Goal: Task Accomplishment & Management: Complete application form

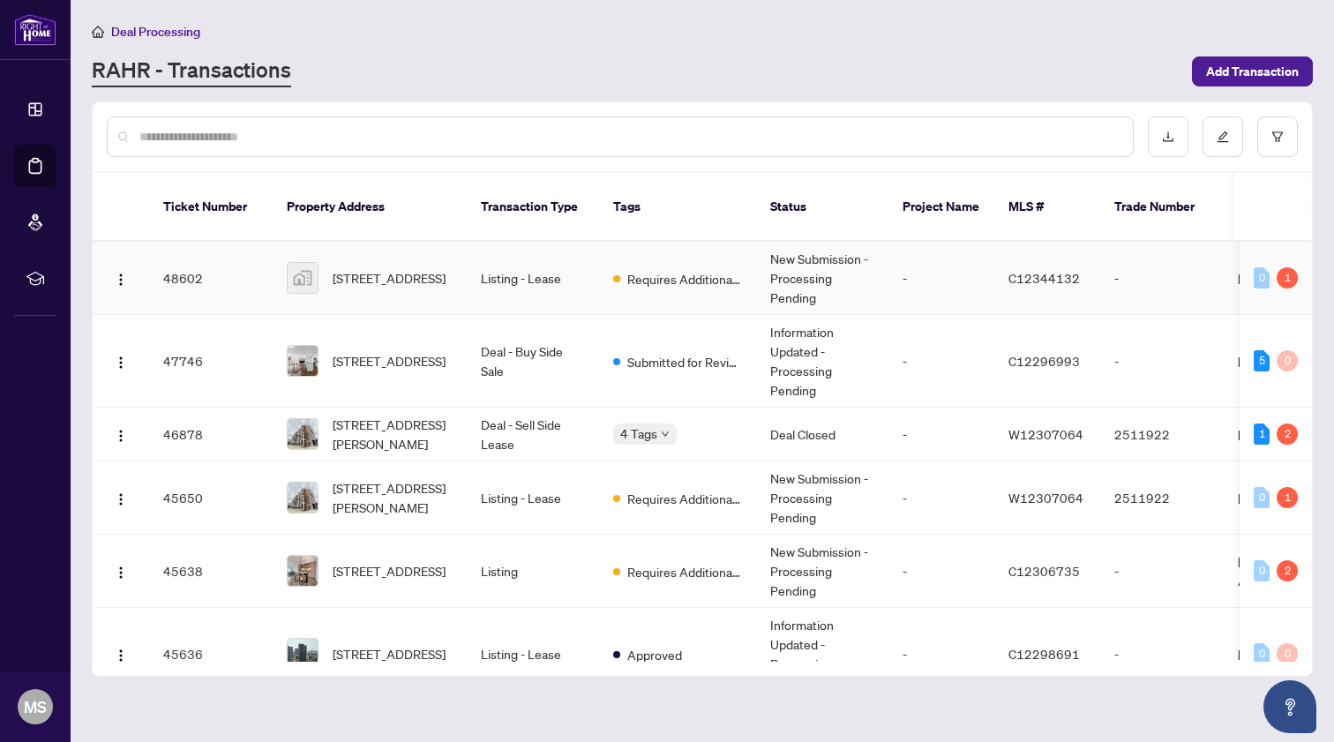
click at [707, 244] on td "Requires Additional Docs" at bounding box center [677, 278] width 157 height 73
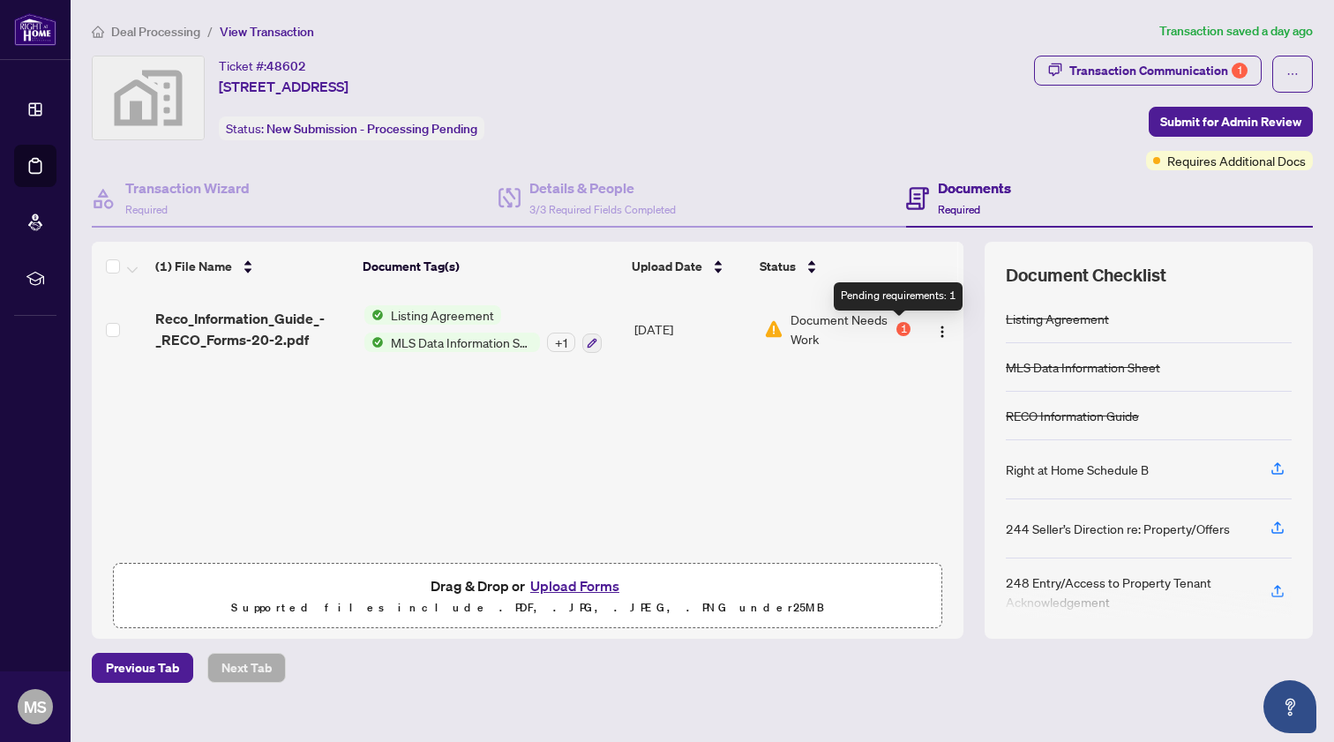
click at [898, 323] on div "1" at bounding box center [903, 329] width 14 height 14
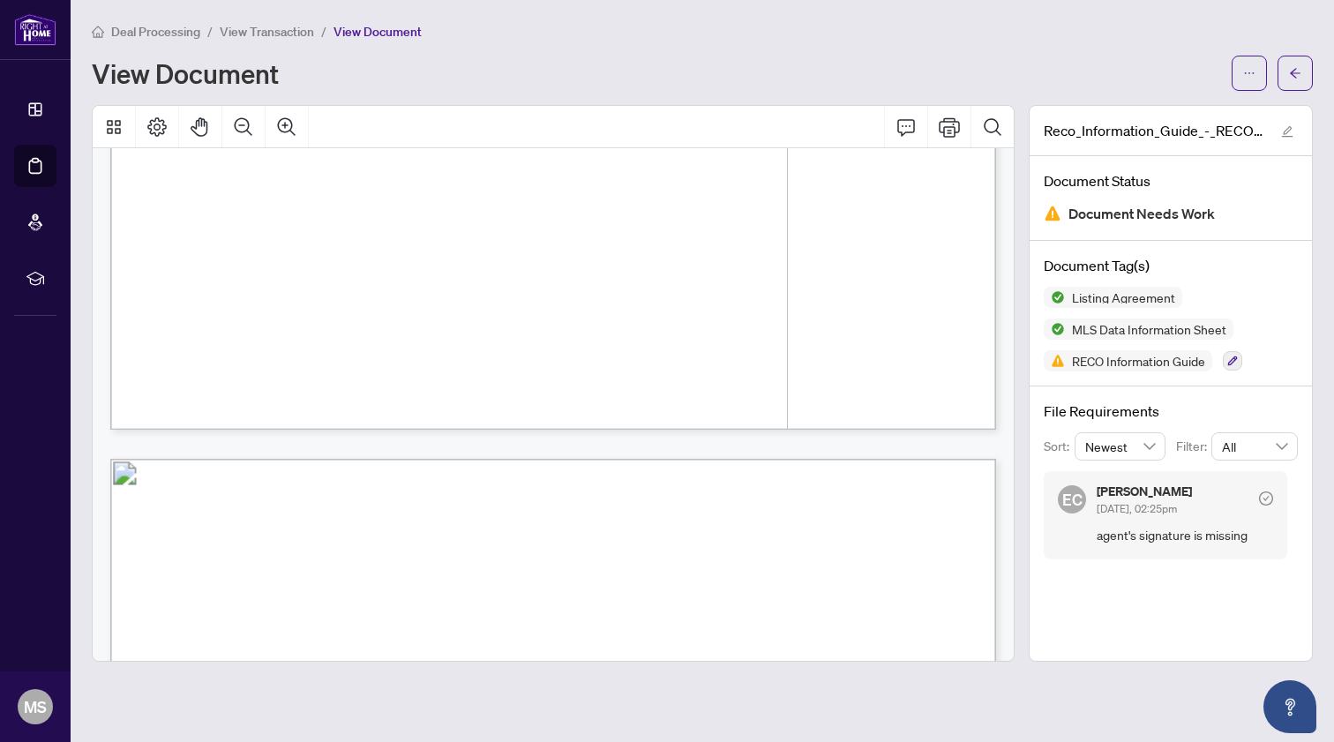
scroll to position [2144, 0]
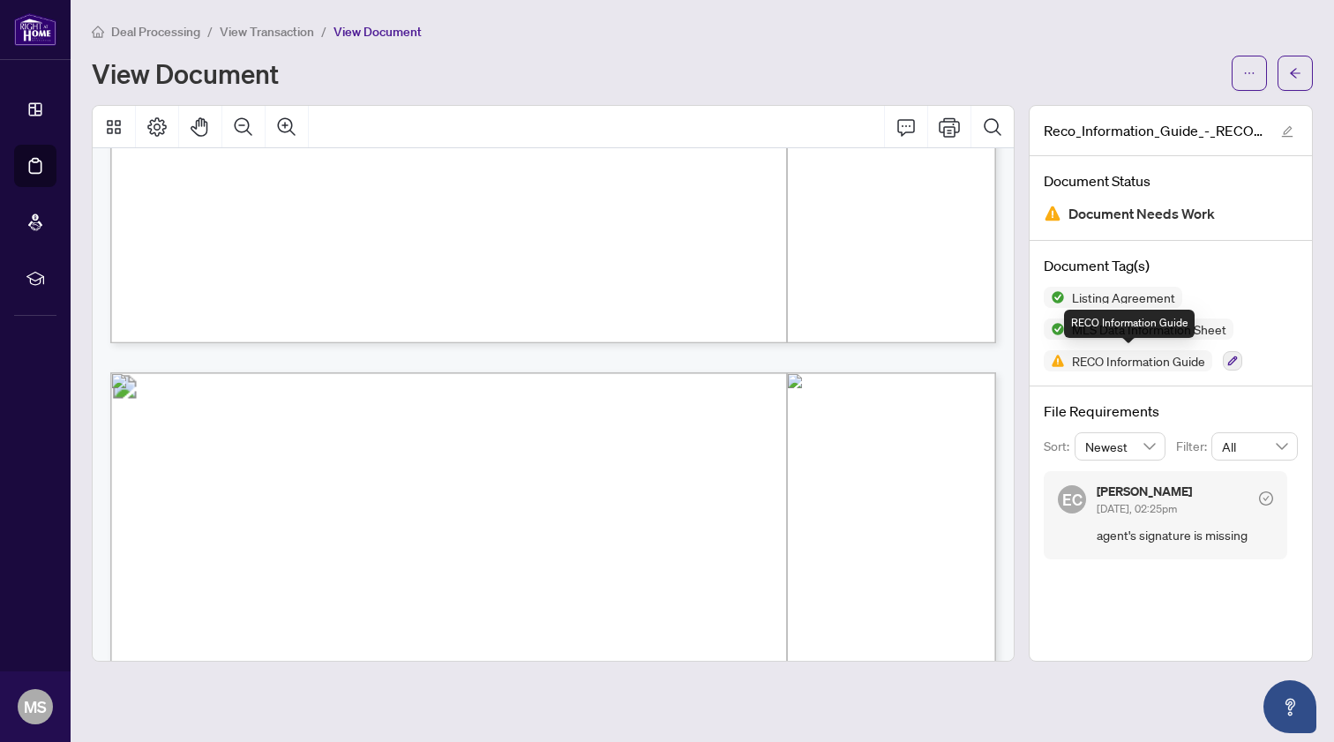
click at [1099, 358] on span "RECO Information Guide" at bounding box center [1138, 361] width 147 height 12
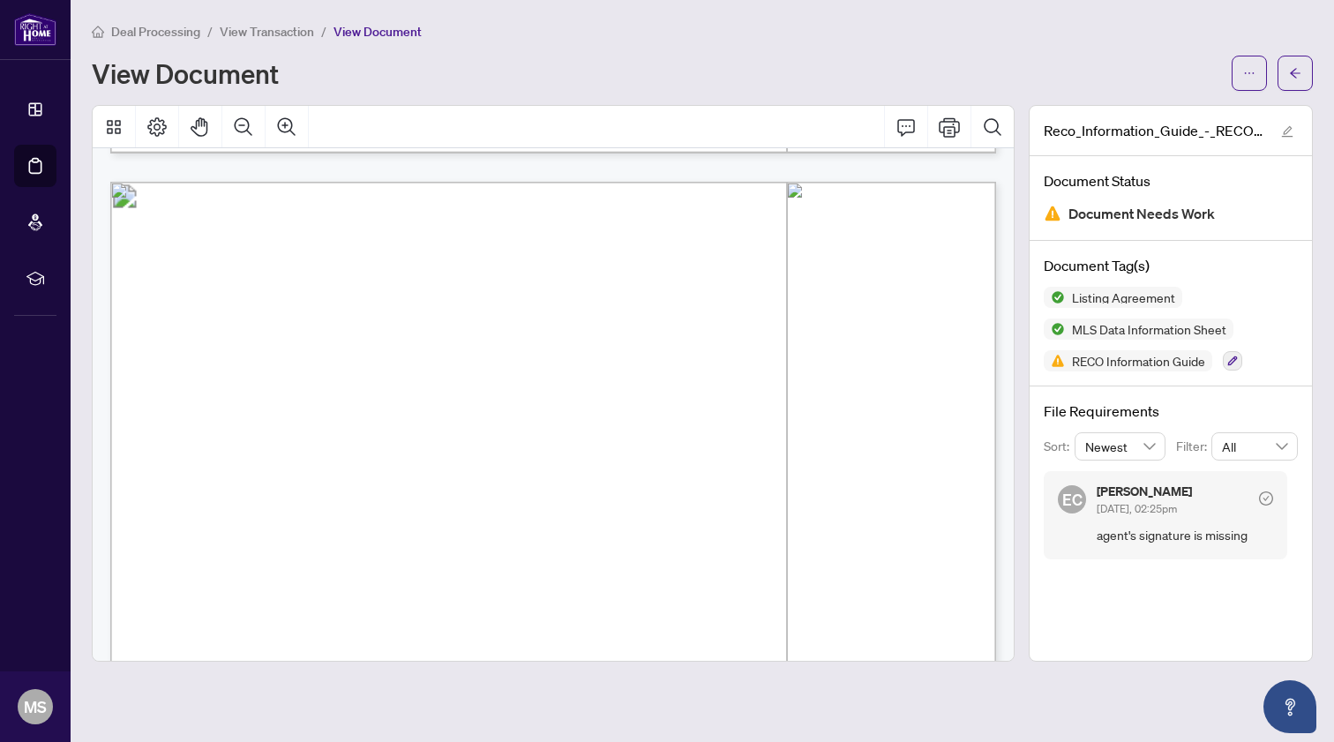
scroll to position [15261, 0]
click at [1136, 355] on span "RECO Information Guide" at bounding box center [1138, 361] width 147 height 12
click at [1140, 213] on span "Document Needs Work" at bounding box center [1141, 214] width 146 height 24
click at [1055, 360] on img at bounding box center [1054, 360] width 21 height 21
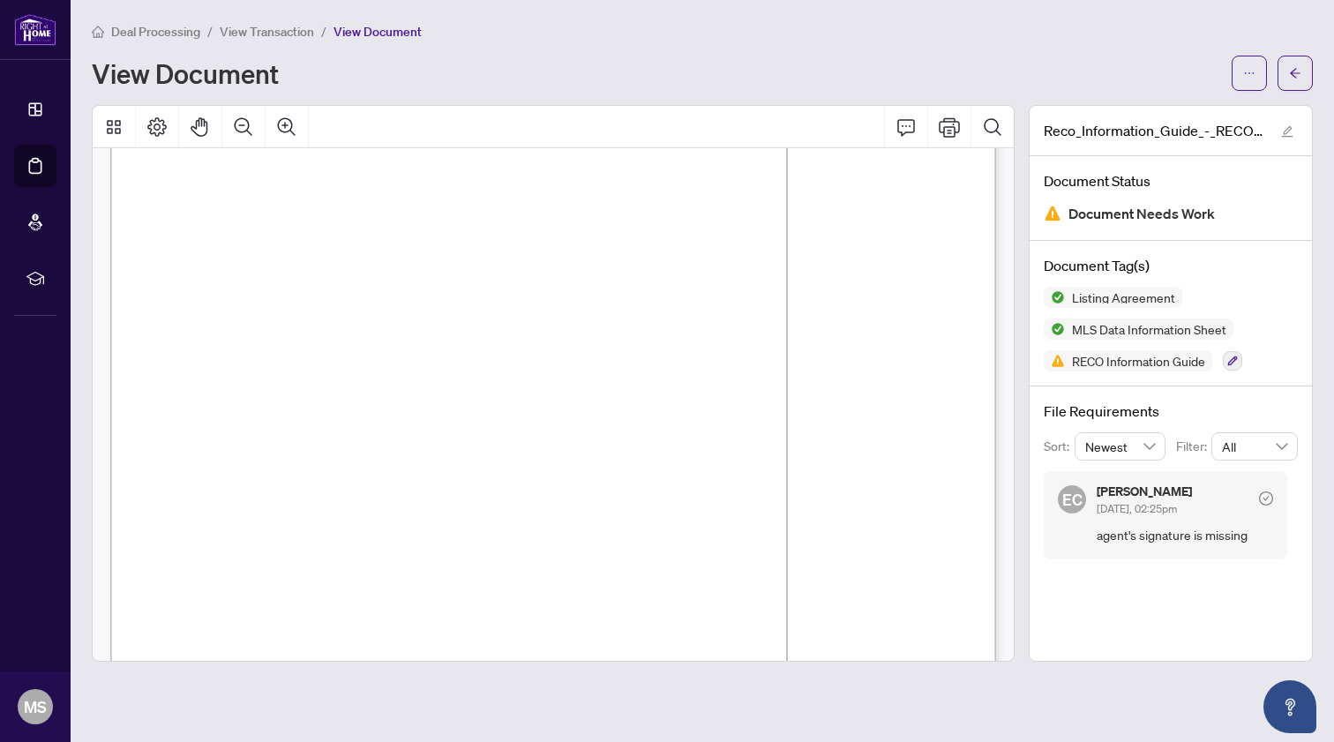
scroll to position [14145, 0]
click at [1252, 71] on icon "ellipsis" at bounding box center [1249, 73] width 12 height 12
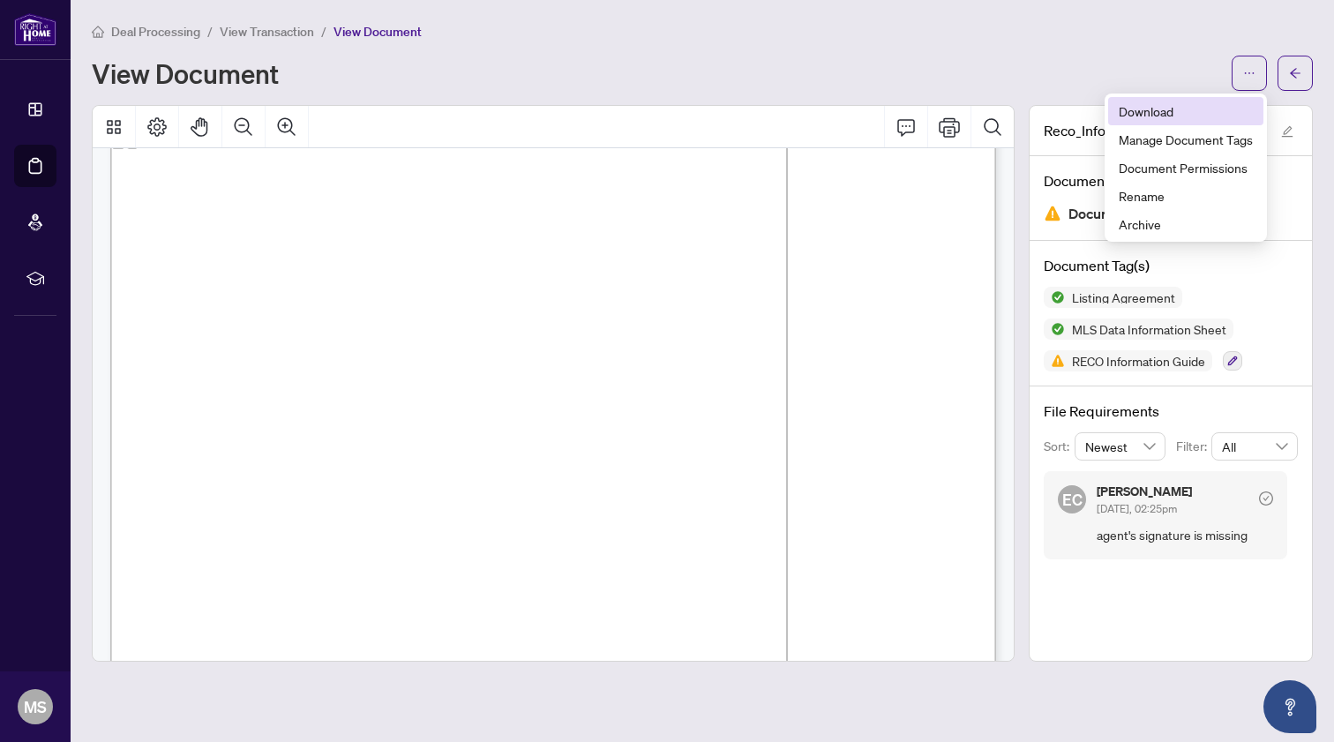
click at [1172, 115] on span "Download" at bounding box center [1186, 110] width 134 height 19
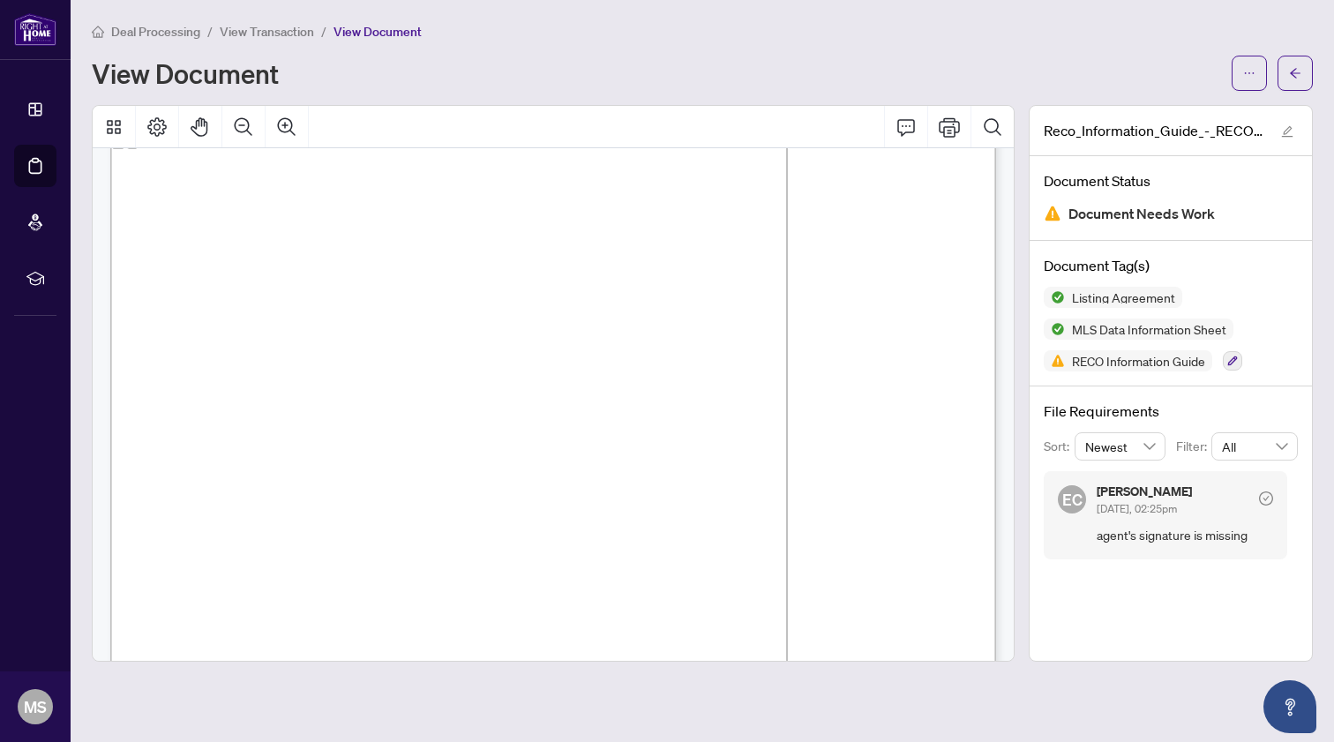
click at [1000, 68] on div "View Document" at bounding box center [656, 73] width 1129 height 28
click at [1293, 71] on icon "arrow-left" at bounding box center [1295, 73] width 11 height 10
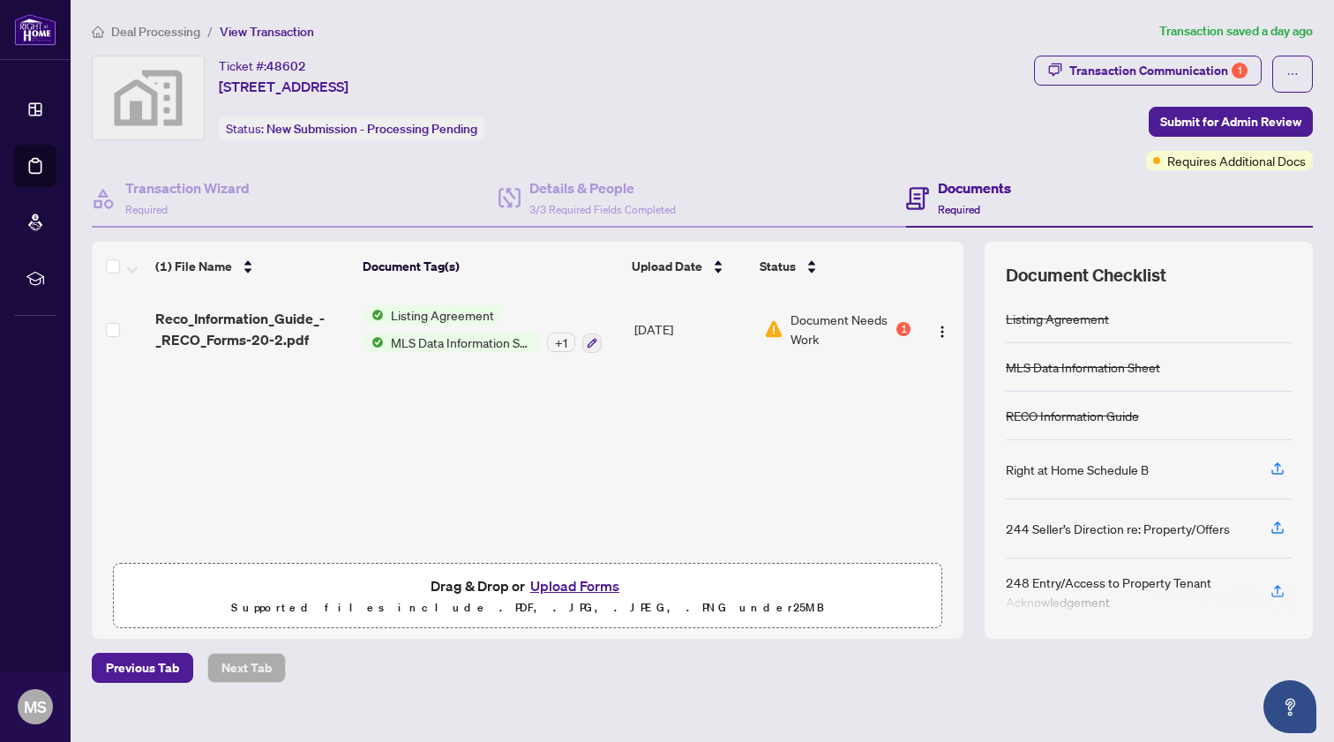
click at [580, 591] on button "Upload Forms" at bounding box center [575, 585] width 100 height 23
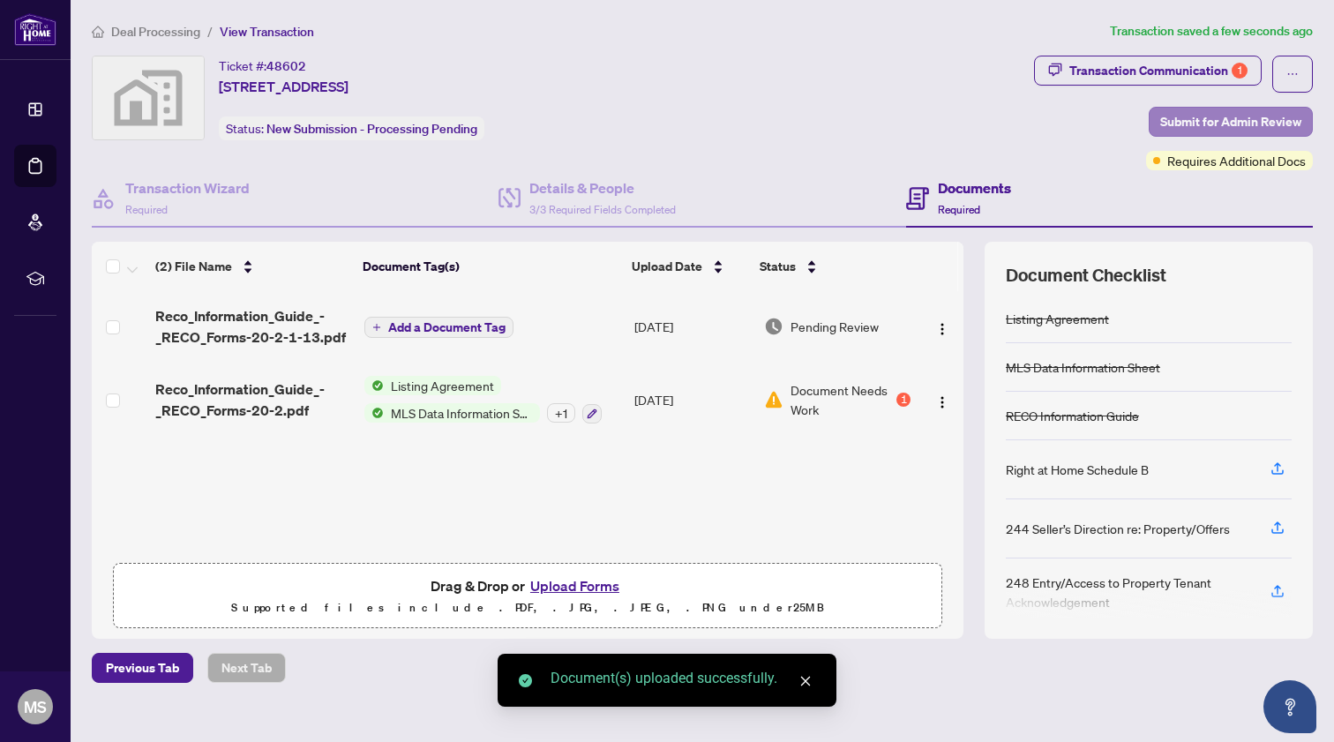
click at [1194, 122] on span "Submit for Admin Review" at bounding box center [1230, 122] width 141 height 28
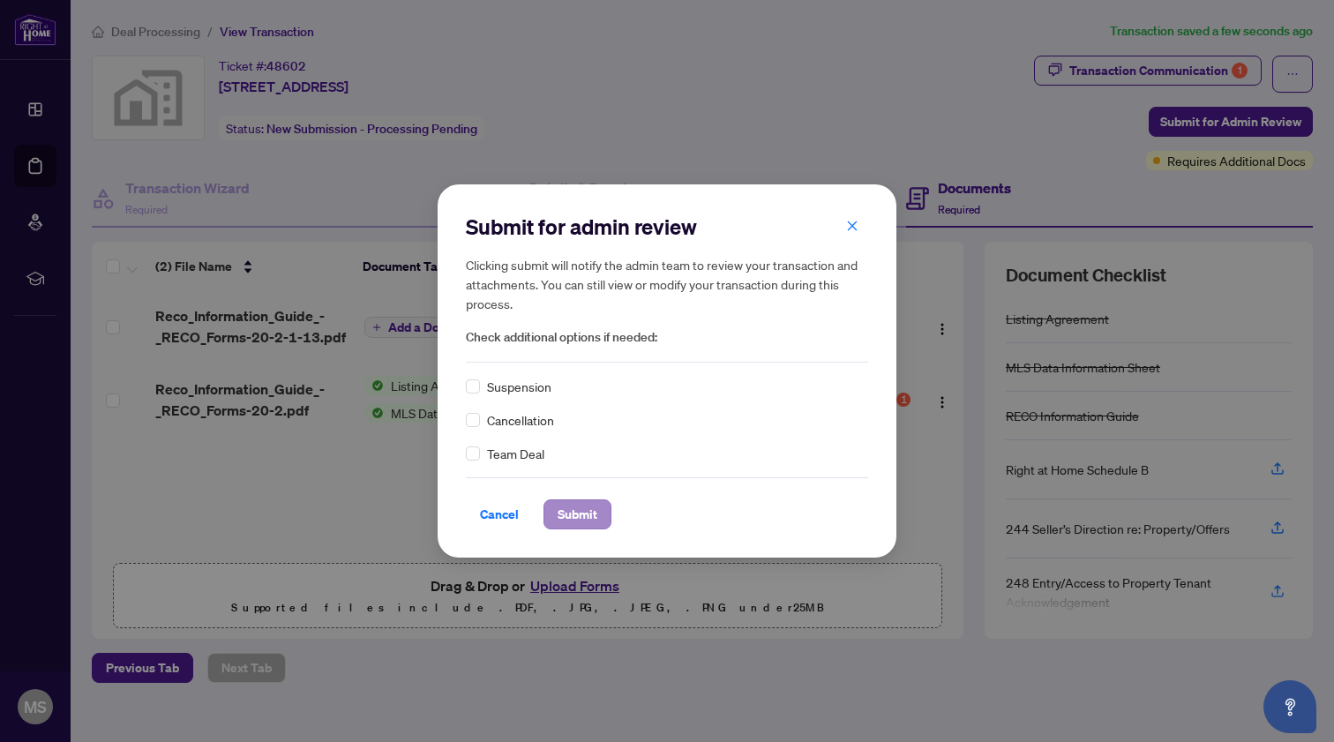
click at [590, 517] on span "Submit" at bounding box center [578, 514] width 40 height 28
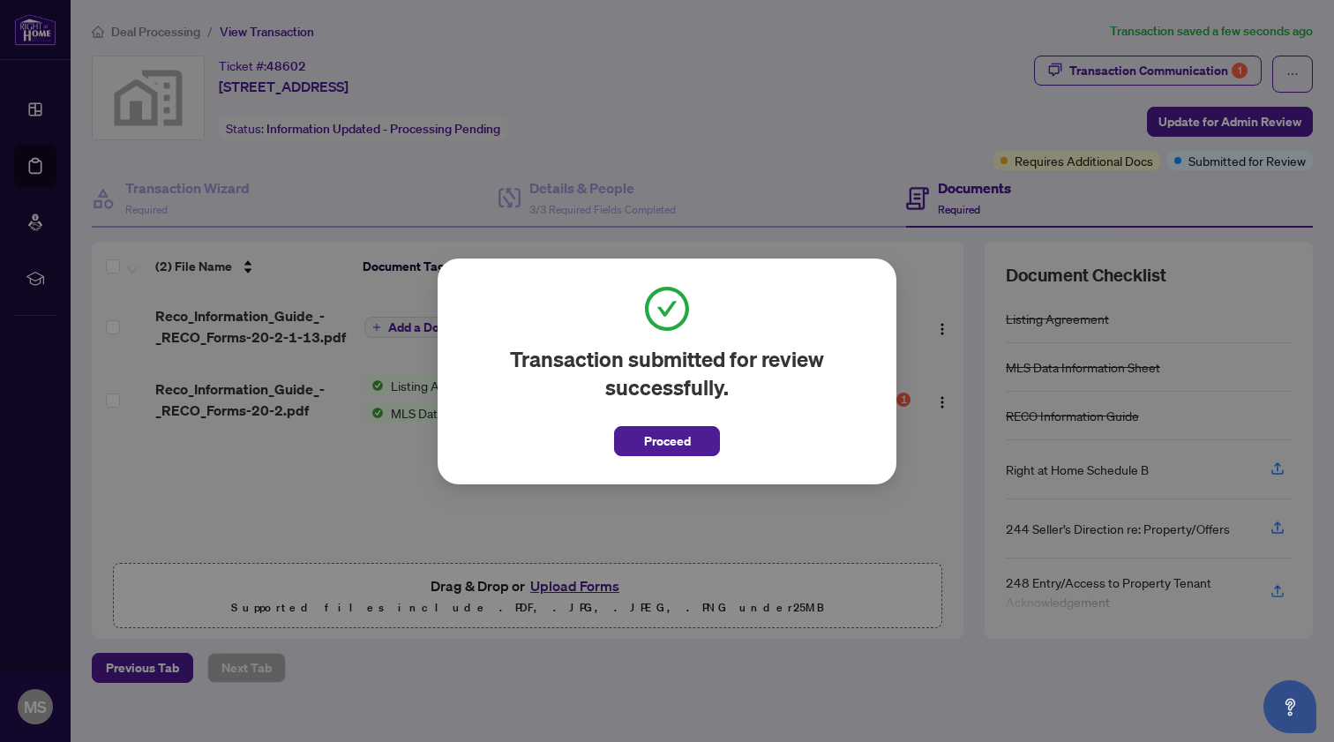
click at [685, 455] on div "Transaction submitted for review successfully. Proceed Cancel OK" at bounding box center [667, 371] width 459 height 226
click at [675, 449] on span "Proceed" at bounding box center [667, 441] width 47 height 28
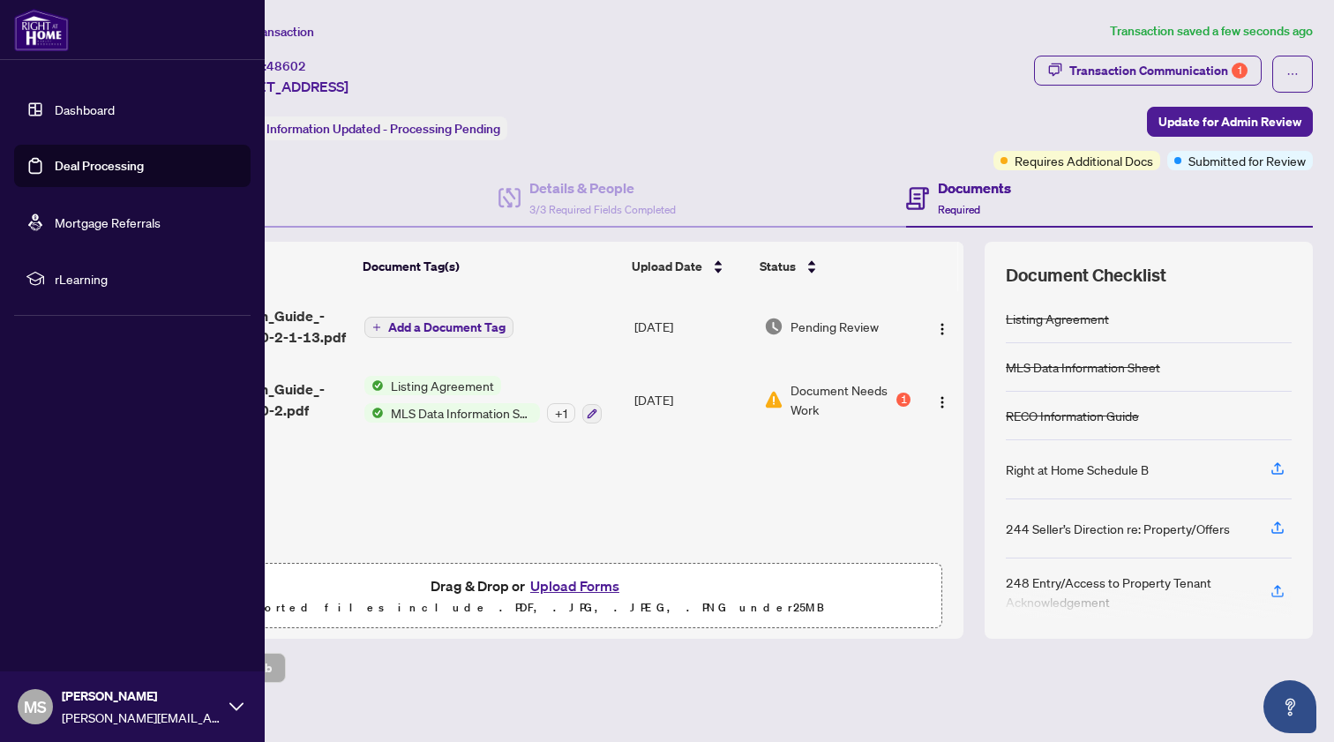
click at [84, 109] on link "Dashboard" at bounding box center [85, 109] width 60 height 16
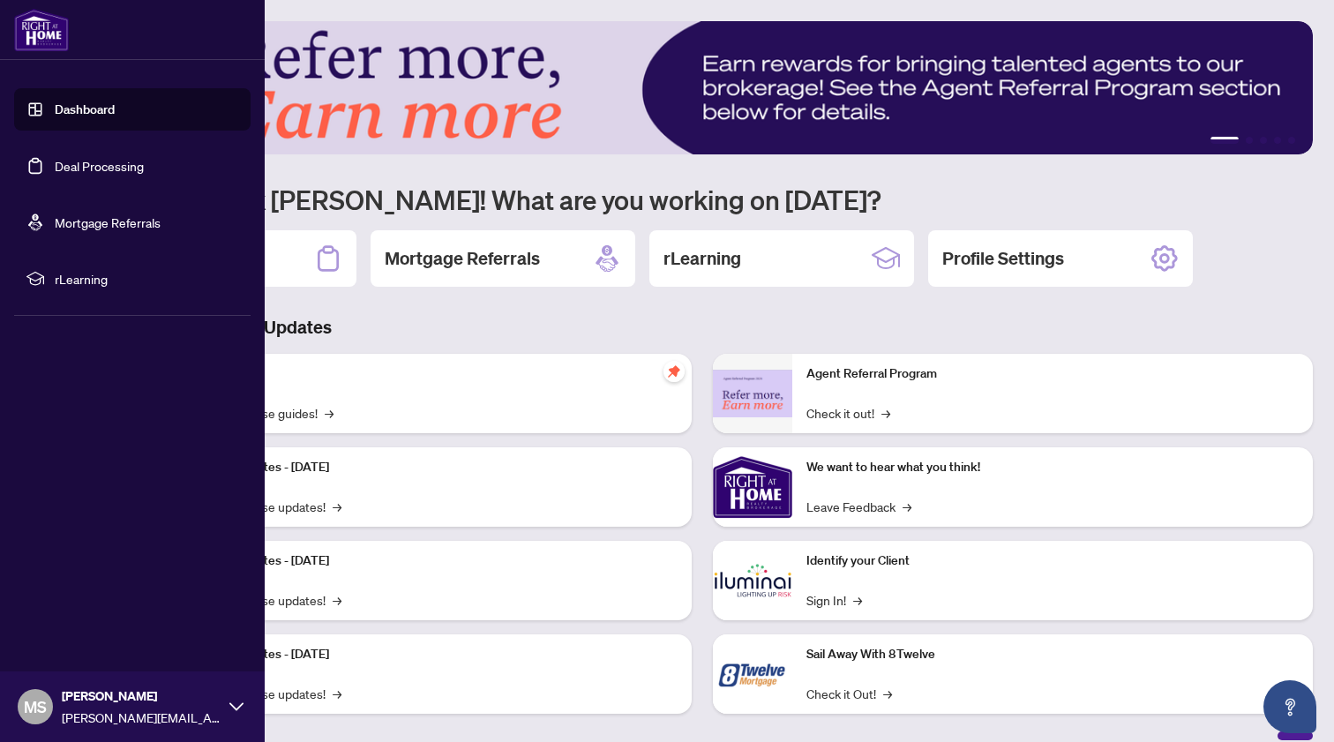
click at [55, 162] on link "Deal Processing" at bounding box center [99, 166] width 89 height 16
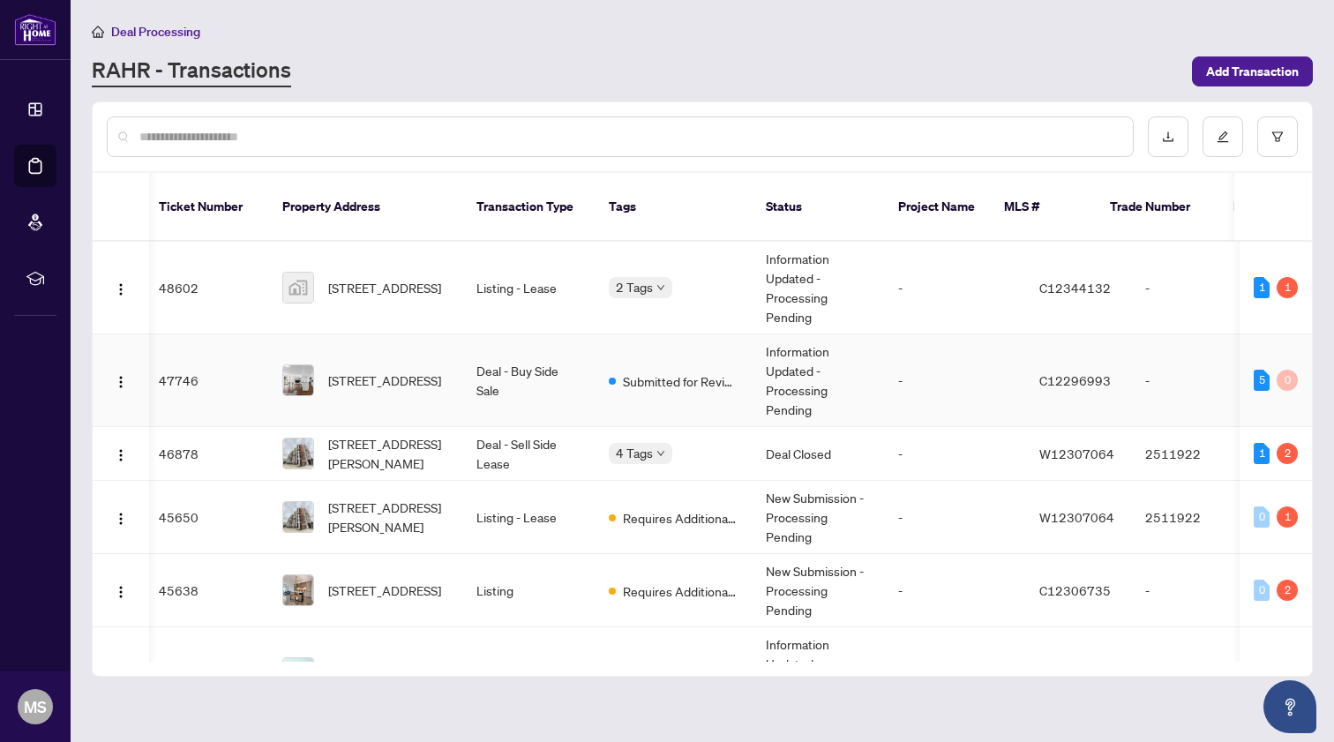
scroll to position [0, 4]
